Goal: Check status

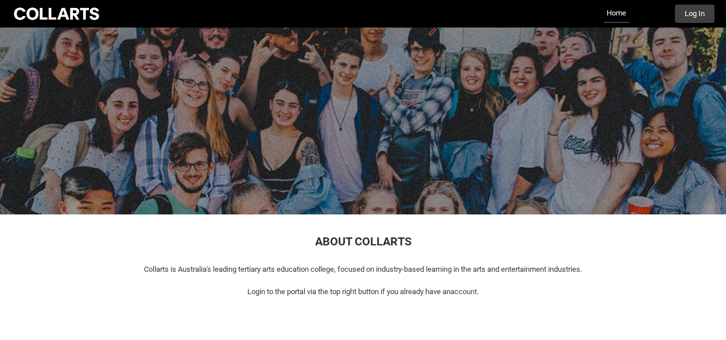
click at [686, 17] on button "Log In" at bounding box center [695, 14] width 40 height 18
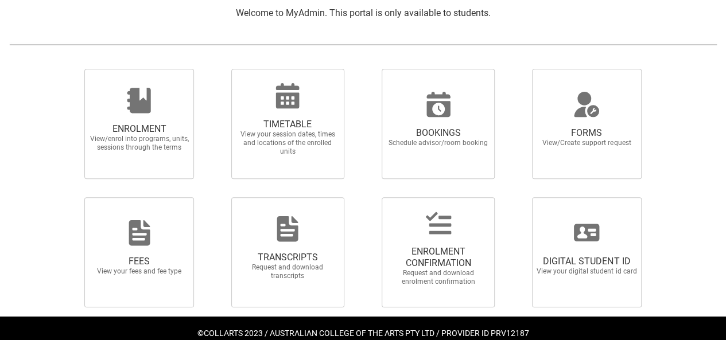
scroll to position [281, 0]
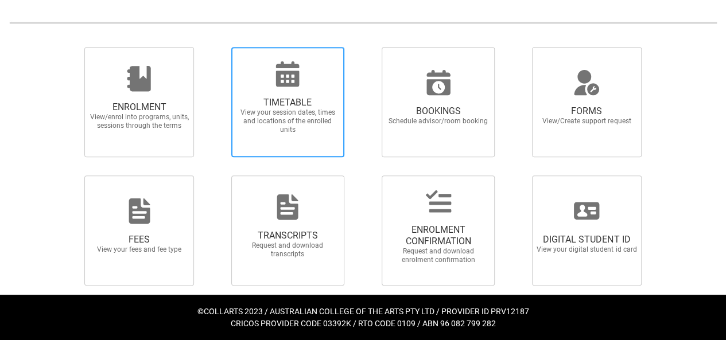
click at [320, 120] on span "View your session dates, times and locations of the enrolled units" at bounding box center [287, 121] width 101 height 26
click at [217, 47] on input "TIMETABLE View your session dates, times and locations of the enrolled units" at bounding box center [216, 46] width 1 height 1
radio input "true"
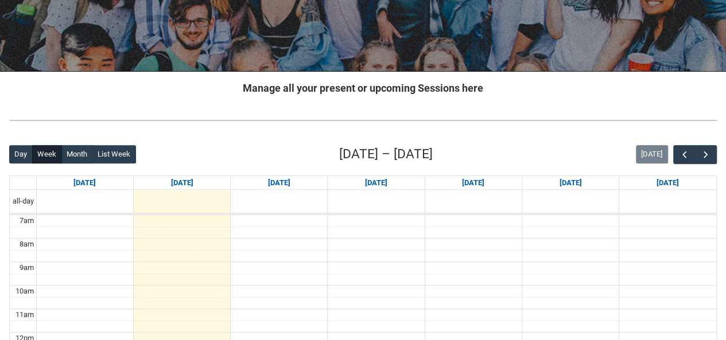
scroll to position [143, 0]
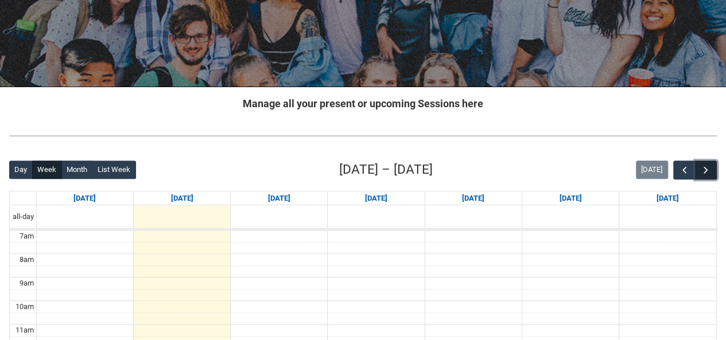
click at [707, 172] on span "button" at bounding box center [705, 170] width 11 height 11
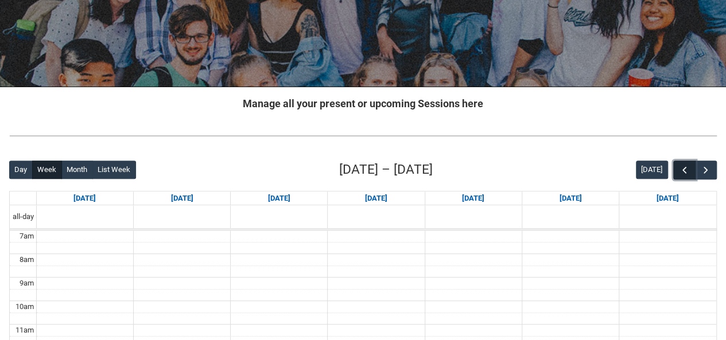
click at [693, 170] on button "button" at bounding box center [684, 170] width 22 height 19
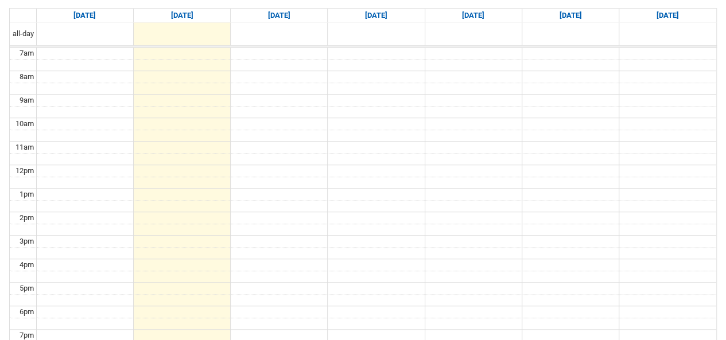
scroll to position [124, 0]
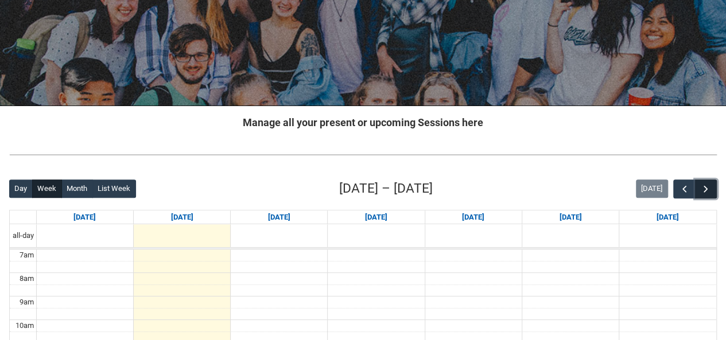
click at [701, 188] on span "button" at bounding box center [705, 189] width 11 height 11
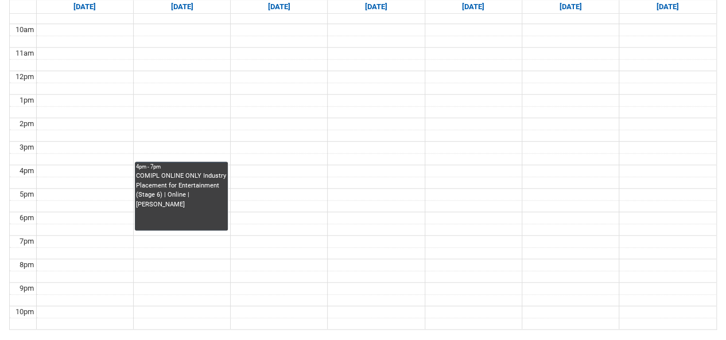
scroll to position [277, 0]
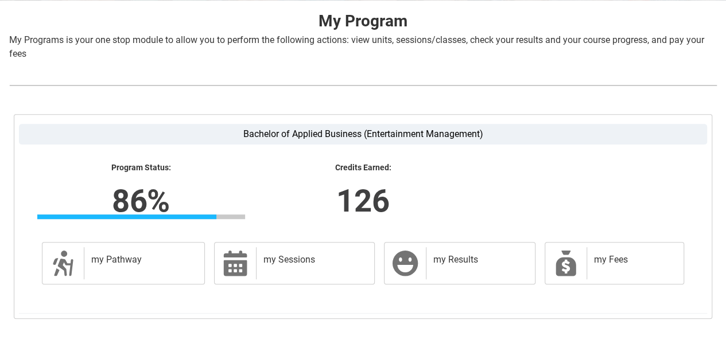
scroll to position [297, 0]
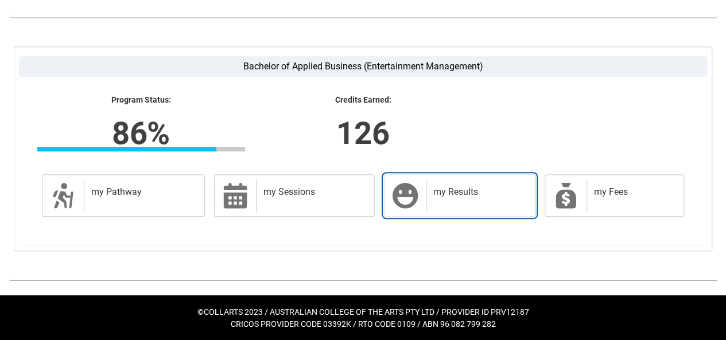
click at [437, 191] on h2 "my Results" at bounding box center [478, 192] width 90 height 11
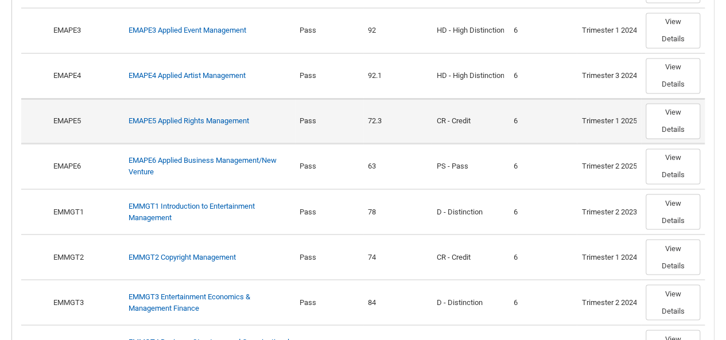
scroll to position [874, 0]
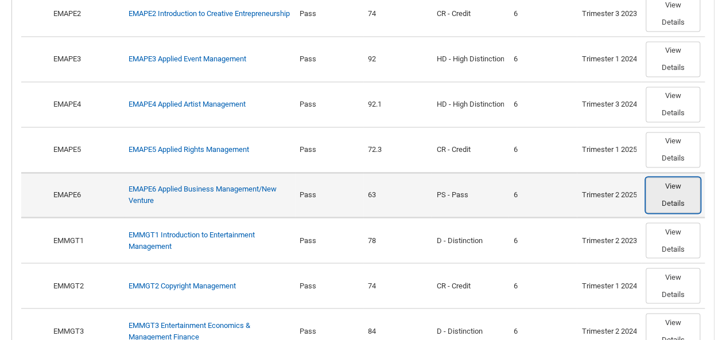
click at [682, 190] on button "View Details" at bounding box center [673, 195] width 55 height 36
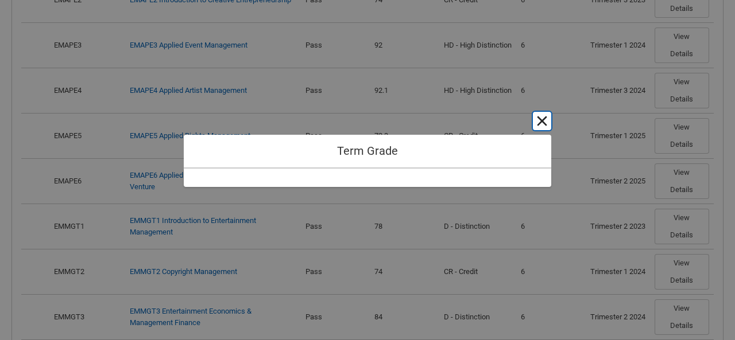
click at [543, 122] on button "Cancel and close" at bounding box center [542, 121] width 18 height 18
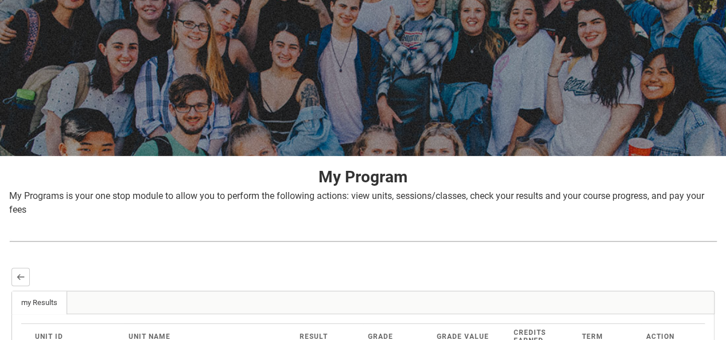
scroll to position [0, 0]
